Goal: Task Accomplishment & Management: Manage account settings

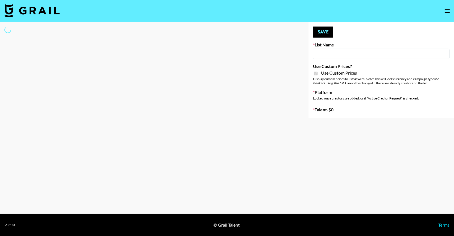
type input "Ladder (23rd Sept) IG"
checkbox input "true"
select select "Song"
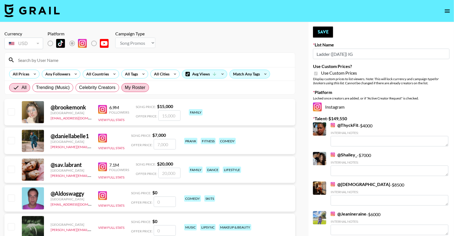
click at [131, 90] on span "My Roster" at bounding box center [135, 87] width 20 height 7
click at [125, 88] on input "My Roster" at bounding box center [125, 88] width 0 height 0
radio input "true"
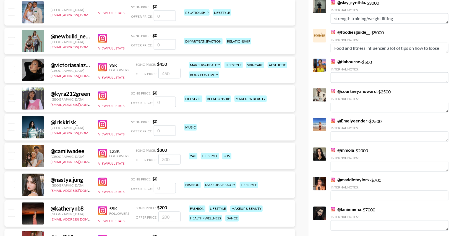
scroll to position [329, 0]
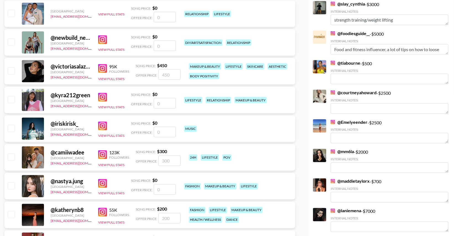
click at [9, 70] on input "checkbox" at bounding box center [11, 71] width 7 height 7
checkbox input "true"
type input "450"
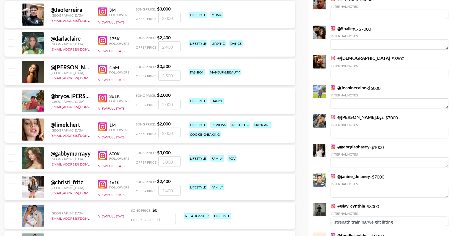
scroll to position [0, 0]
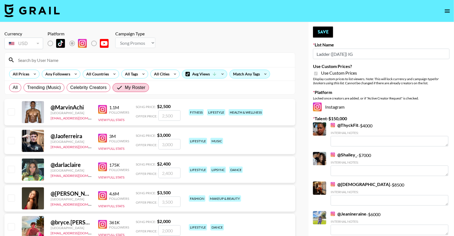
click at [145, 37] on div "Campaign Type Choose Type... Song Promos Brand Promos" at bounding box center [135, 39] width 40 height 17
click at [325, 34] on button "Save" at bounding box center [323, 32] width 20 height 11
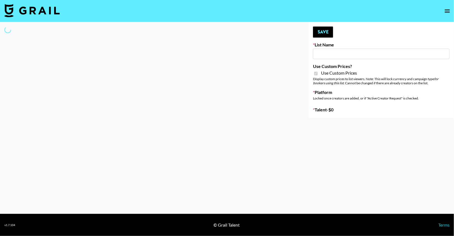
type input "Ladder ([DATE]) IG"
checkbox input "true"
select select "Song"
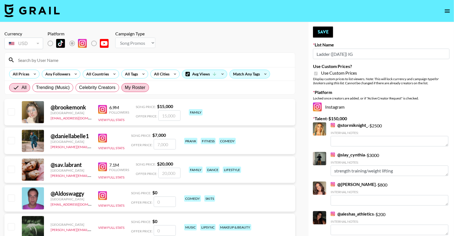
click at [128, 87] on span "My Roster" at bounding box center [135, 87] width 20 height 7
click at [125, 88] on input "My Roster" at bounding box center [125, 88] width 0 height 0
radio input "true"
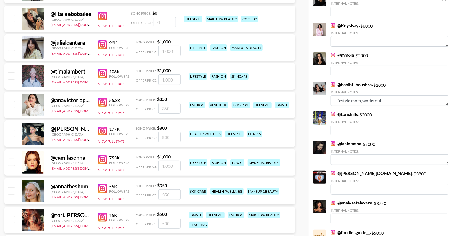
scroll to position [896, 0]
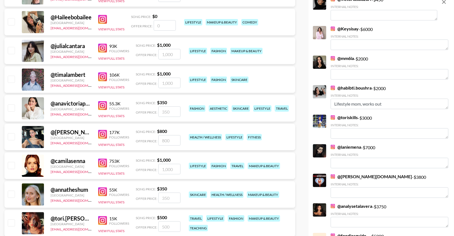
click at [11, 134] on input "checkbox" at bounding box center [11, 136] width 7 height 7
checkbox input "true"
drag, startPoint x: 172, startPoint y: 140, endPoint x: 135, endPoint y: 140, distance: 37.1
click at [135, 140] on div "@ paola.camila [GEOGRAPHIC_DATA] [EMAIL_ADDRESS][DOMAIN_NAME] 177K Followers Vi…" at bounding box center [149, 137] width 291 height 27
type input "2500"
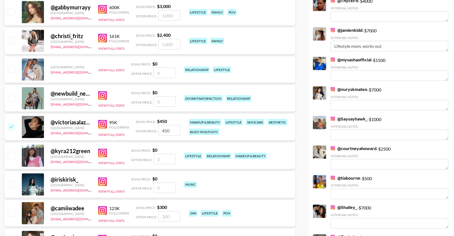
scroll to position [257, 0]
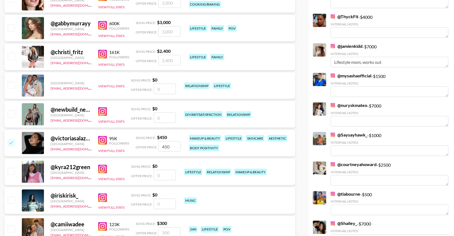
drag, startPoint x: 176, startPoint y: 146, endPoint x: 136, endPoint y: 144, distance: 39.9
click at [136, 144] on div "Offer Price: 450" at bounding box center [158, 146] width 45 height 11
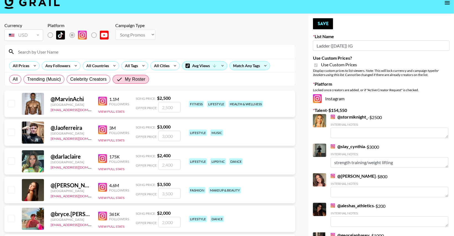
scroll to position [0, 0]
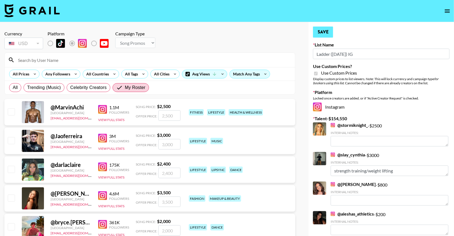
type input "2500"
click at [321, 35] on button "Save" at bounding box center [323, 32] width 20 height 11
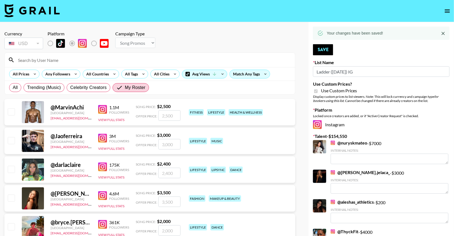
click at [61, 60] on input at bounding box center [153, 60] width 277 height 9
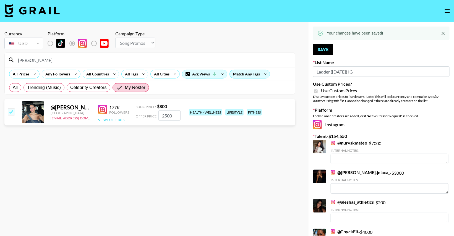
click at [115, 120] on button "View Full Stats" at bounding box center [111, 120] width 26 height 4
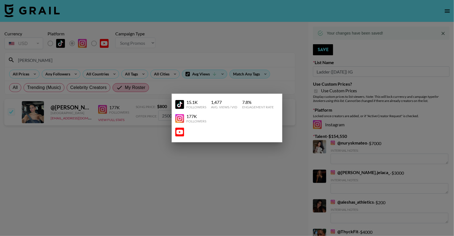
click at [180, 102] on img at bounding box center [179, 104] width 9 height 9
click at [180, 118] on img at bounding box center [179, 118] width 9 height 9
click at [113, 138] on div at bounding box center [227, 118] width 454 height 236
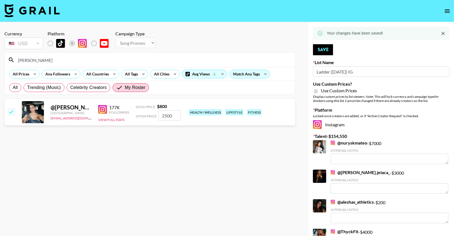
drag, startPoint x: 37, startPoint y: 58, endPoint x: -8, endPoint y: 57, distance: 44.3
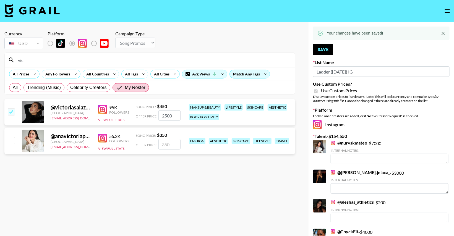
click at [121, 125] on div "@ victoriasalazarf [GEOGRAPHIC_DATA] [EMAIL_ADDRESS][DOMAIN_NAME] 95K Followers…" at bounding box center [149, 112] width 291 height 27
click at [114, 120] on button "View Full Stats" at bounding box center [111, 120] width 26 height 4
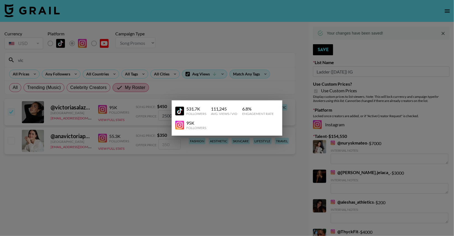
click at [181, 112] on img at bounding box center [179, 111] width 9 height 9
click at [182, 126] on img at bounding box center [179, 125] width 9 height 9
click at [123, 57] on div at bounding box center [227, 118] width 454 height 236
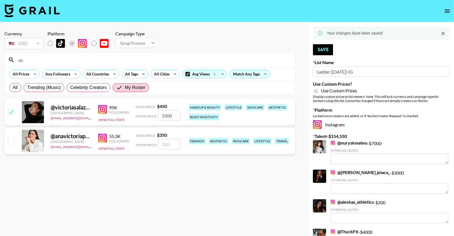
drag, startPoint x: 45, startPoint y: 63, endPoint x: -8, endPoint y: 58, distance: 52.5
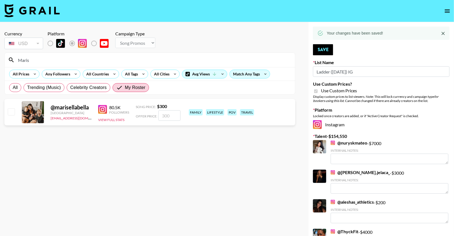
type input "Maris"
click at [103, 111] on img at bounding box center [102, 109] width 9 height 9
click at [108, 118] on button "View Full Stats" at bounding box center [111, 120] width 26 height 4
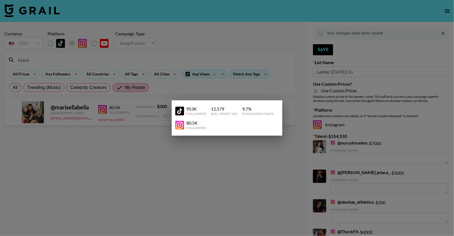
click at [179, 110] on img at bounding box center [179, 111] width 9 height 9
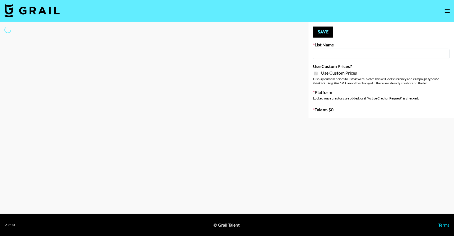
type input "Ladder ([DATE])"
checkbox input "true"
select select "Brand"
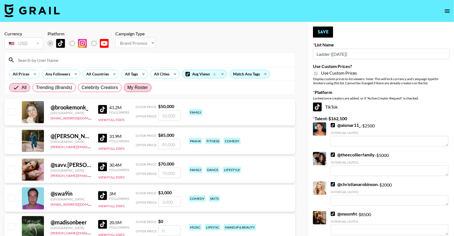
click at [141, 87] on span "My Roster" at bounding box center [138, 87] width 20 height 7
click at [128, 88] on input "My Roster" at bounding box center [128, 88] width 0 height 0
radio input "true"
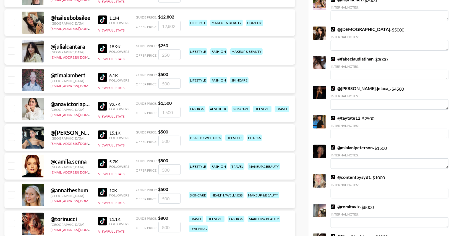
scroll to position [929, 0]
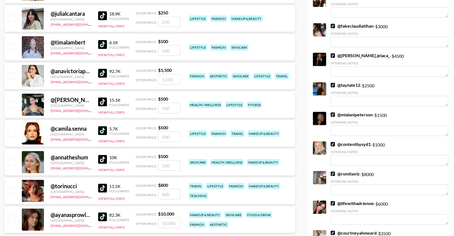
click at [9, 104] on input "checkbox" at bounding box center [11, 104] width 7 height 7
checkbox input "true"
drag, startPoint x: 178, startPoint y: 107, endPoint x: 104, endPoint y: 104, distance: 74.0
click at [104, 104] on div "@ paola.camilaa United States thais@grail-talent.com 15.1K Followers View Full …" at bounding box center [149, 105] width 291 height 27
type input "1000"
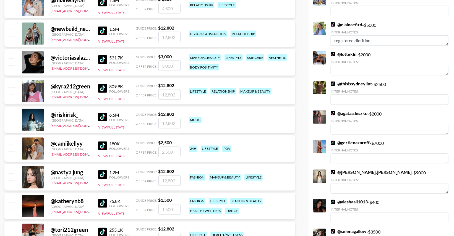
scroll to position [265, 0]
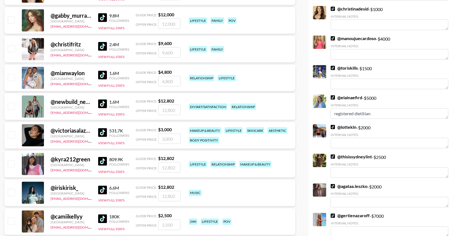
click at [10, 133] on input "checkbox" at bounding box center [11, 135] width 7 height 7
checkbox input "true"
type input "3000"
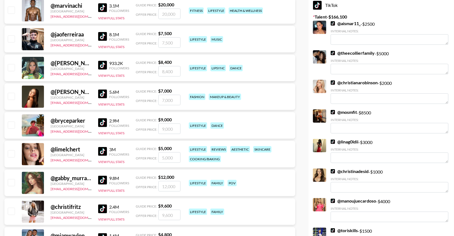
scroll to position [0, 0]
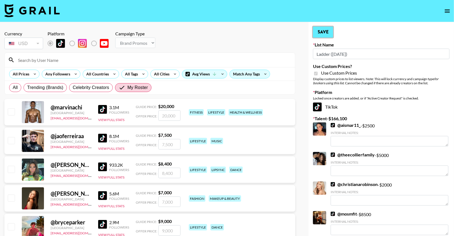
click at [323, 31] on button "Save" at bounding box center [323, 32] width 20 height 11
